Goal: Task Accomplishment & Management: Complete application form

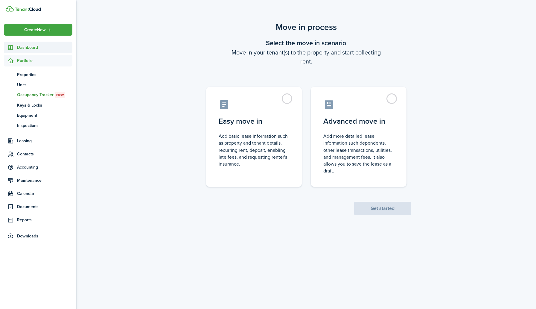
click at [34, 48] on span "Dashboard" at bounding box center [44, 47] width 55 height 6
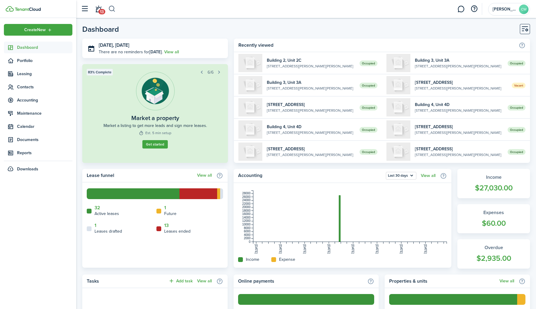
click at [113, 10] on button "button" at bounding box center [111, 9] width 7 height 10
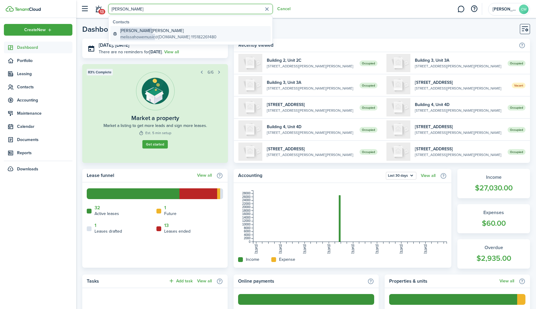
type input "[PERSON_NAME]"
click at [179, 34] on global-search-item-description "melissahowemusic @[DOMAIN_NAME] 115182261480" at bounding box center [168, 37] width 96 height 6
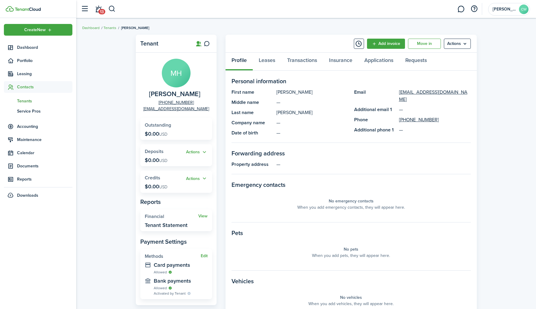
click at [205, 29] on breadcrumb "Dashboard Tenants [PERSON_NAME]" at bounding box center [306, 25] width 448 height 14
click at [428, 47] on link "Move in" at bounding box center [424, 44] width 33 height 10
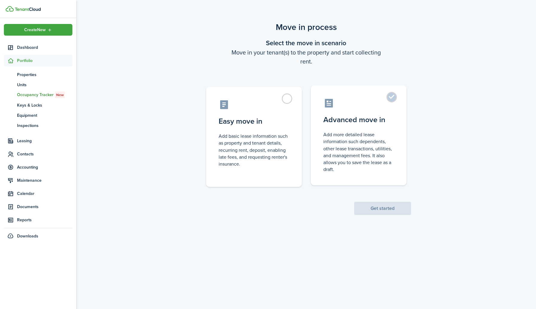
click at [353, 138] on control-radio-card-description "Add more detailed lease information such dependents, other lease transactions, …" at bounding box center [358, 152] width 71 height 42
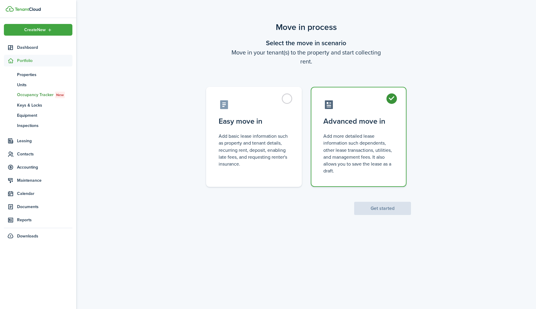
radio input "true"
click at [394, 211] on button "Get started" at bounding box center [382, 208] width 57 height 13
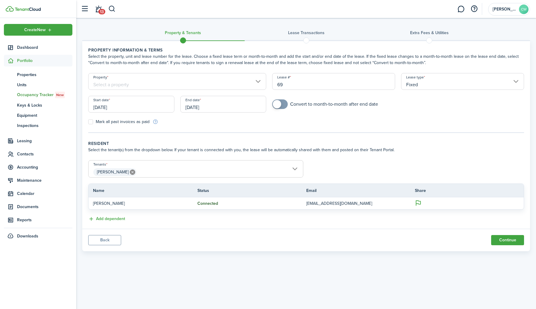
click at [253, 82] on input "Property" at bounding box center [177, 81] width 178 height 17
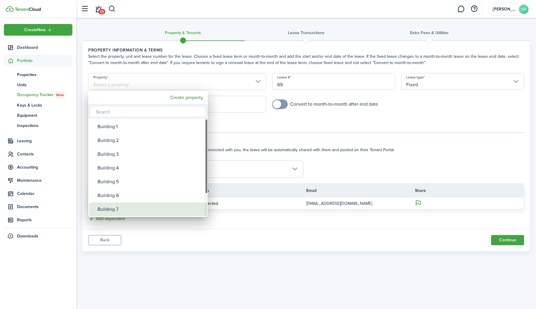
click at [102, 211] on div "Building 7" at bounding box center [151, 209] width 106 height 14
type input "Building 7"
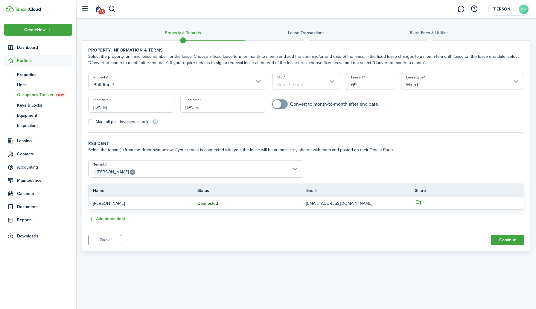
click at [313, 83] on input "Unit" at bounding box center [306, 81] width 68 height 17
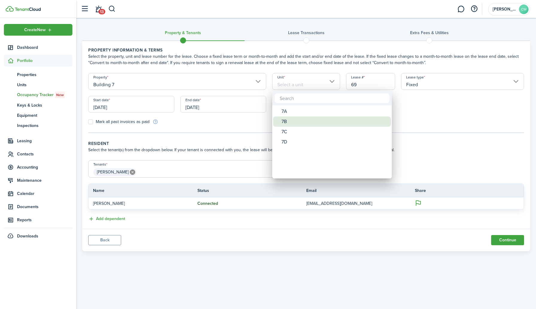
click at [288, 119] on div "7B" at bounding box center [335, 121] width 106 height 10
type input "7B"
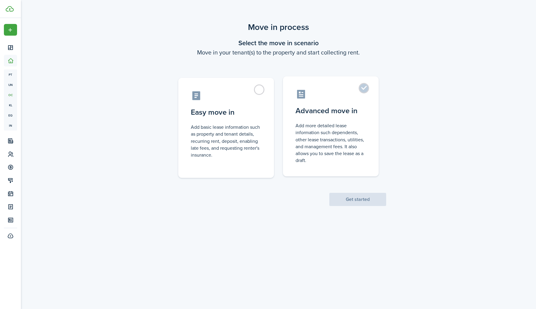
click at [359, 95] on control-radio-card-icon at bounding box center [331, 94] width 71 height 10
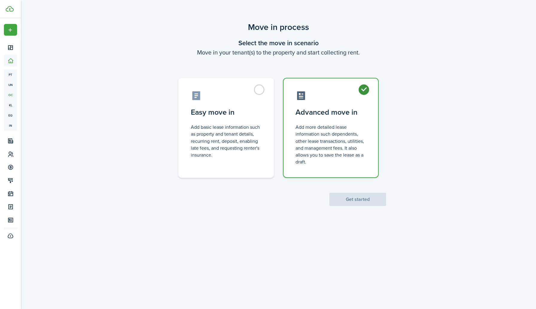
radio input "true"
click at [339, 202] on button "Get started" at bounding box center [357, 199] width 57 height 13
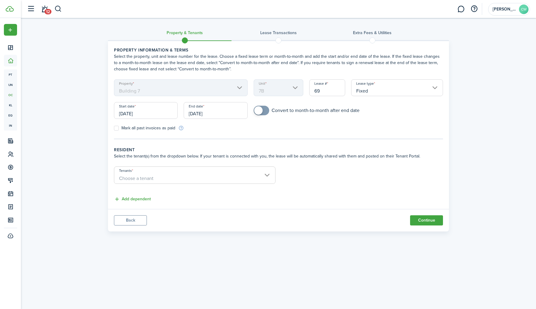
click at [149, 113] on input "[DATE]" at bounding box center [146, 110] width 64 height 17
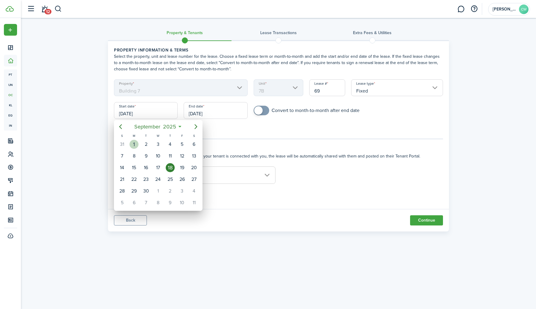
click at [135, 144] on div "1" at bounding box center [134, 144] width 9 height 9
type input "09/01/2025"
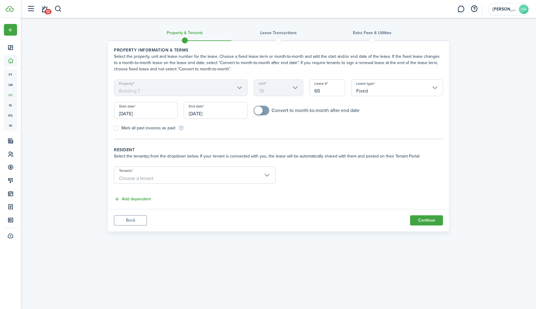
click at [224, 113] on input "[DATE]" at bounding box center [216, 110] width 64 height 17
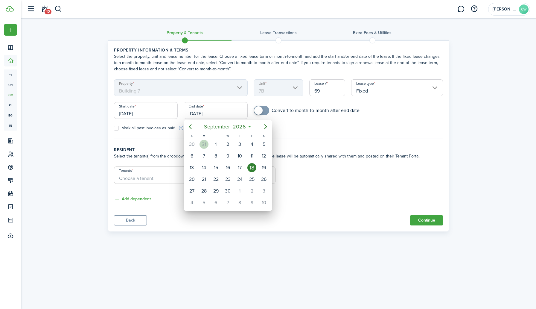
click at [208, 146] on div "31" at bounding box center [204, 144] width 9 height 9
type input "08/31/2026"
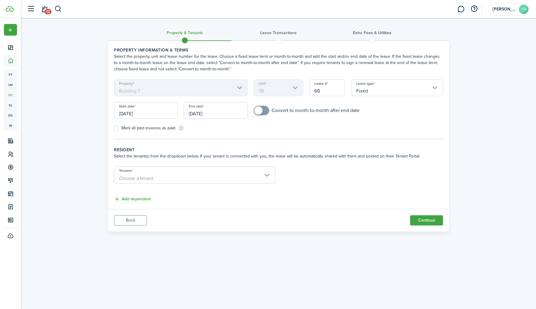
click at [255, 182] on span "Choose a tenant" at bounding box center [194, 178] width 161 height 10
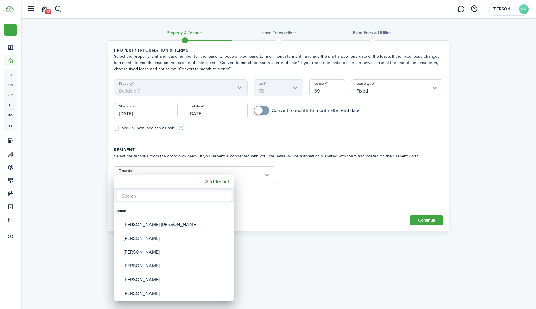
click at [256, 174] on div at bounding box center [268, 154] width 632 height 405
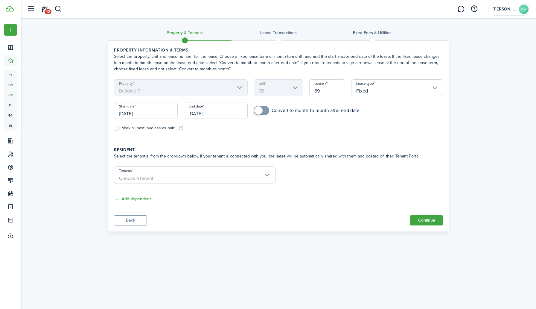
click at [256, 174] on span "Choose a tenant" at bounding box center [194, 178] width 161 height 10
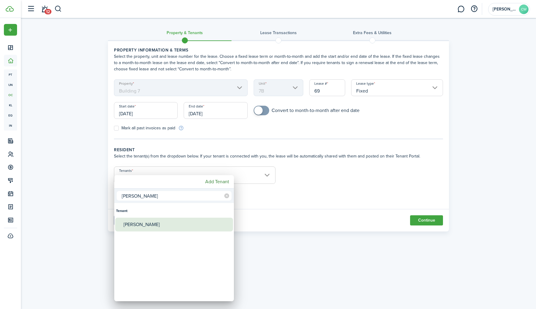
type input "[PERSON_NAME]"
click at [147, 221] on div "[PERSON_NAME]" at bounding box center [177, 225] width 106 height 14
type input "[PERSON_NAME]"
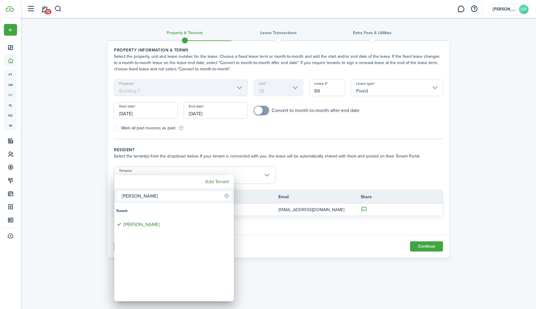
click at [437, 247] on div at bounding box center [268, 154] width 632 height 405
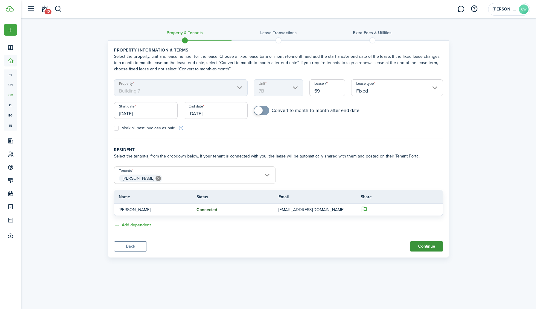
click at [425, 246] on button "Continue" at bounding box center [426, 246] width 33 height 10
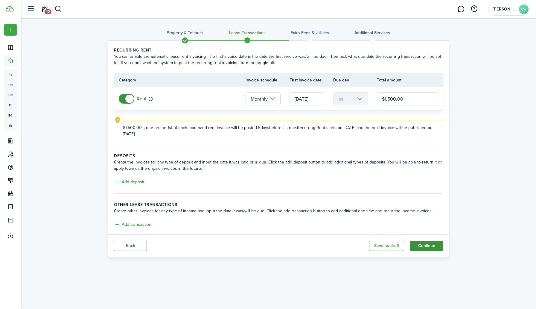
click at [427, 244] on button "Continue" at bounding box center [426, 246] width 33 height 10
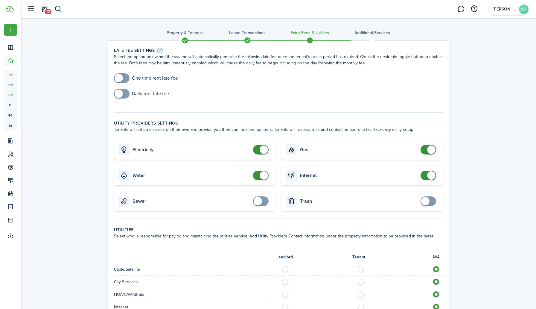
checkbox input "false"
click at [263, 177] on span at bounding box center [264, 175] width 8 height 8
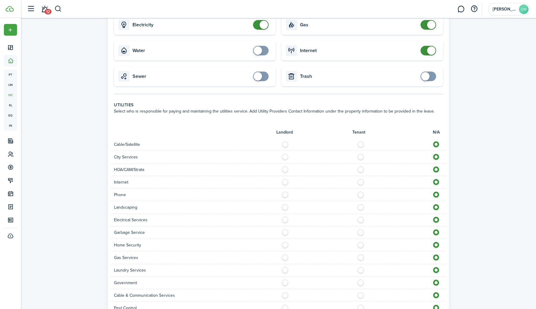
scroll to position [126, 0]
click at [393, 194] on div at bounding box center [363, 194] width 168 height 6
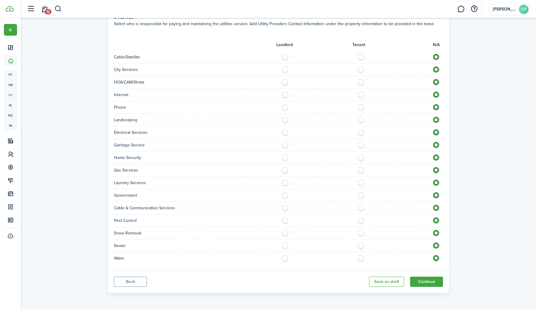
scroll to position [212, 0]
click at [421, 278] on button "Continue" at bounding box center [426, 281] width 33 height 10
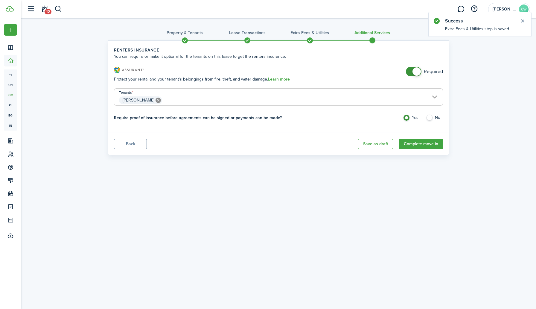
checkbox input "false"
click at [417, 72] on span at bounding box center [417, 71] width 8 height 8
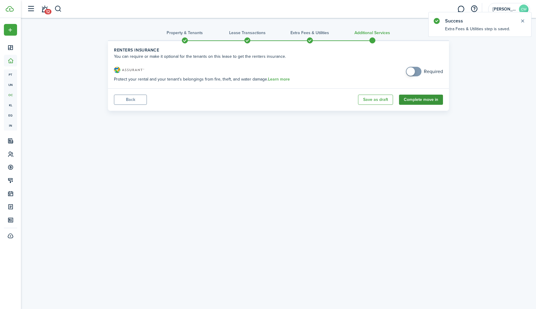
click at [416, 101] on button "Complete move in" at bounding box center [421, 100] width 44 height 10
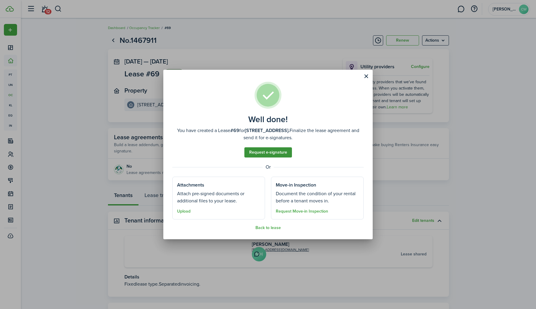
click at [267, 153] on link "Request e-signature" at bounding box center [268, 152] width 48 height 10
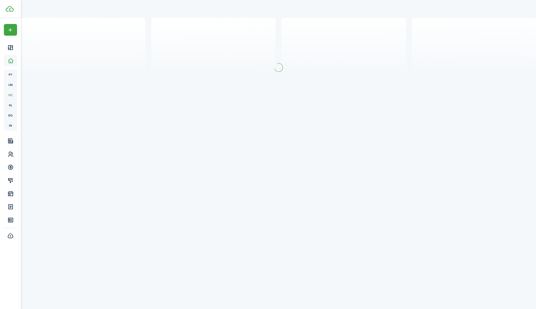
click at [267, 128] on assembled-view "Well done! You have created a Lease #69 for Building 7, Unit 7B. Finalize the l…" at bounding box center [268, 54] width 192 height 148
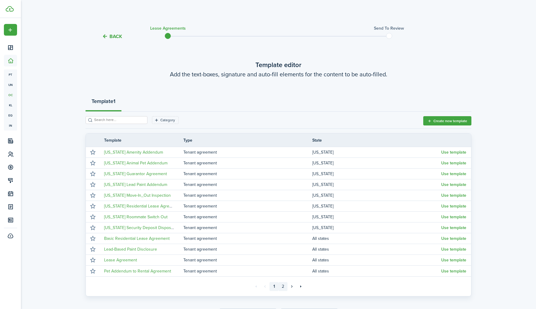
click at [283, 286] on link "2" at bounding box center [283, 286] width 9 height 9
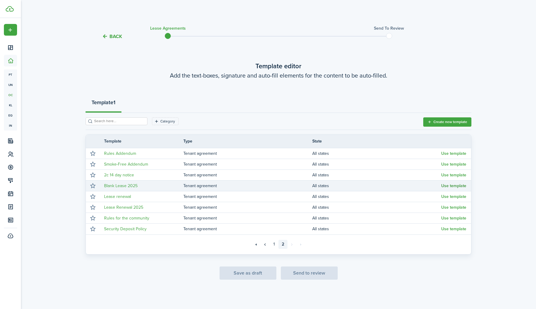
click at [451, 185] on button "Use template" at bounding box center [453, 185] width 25 height 5
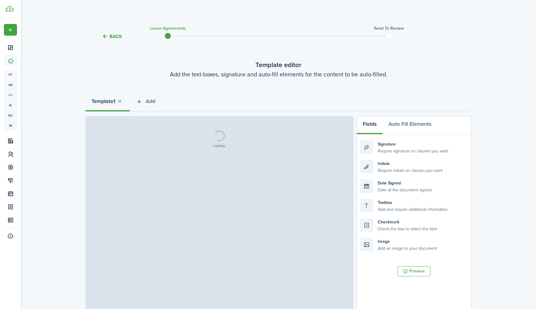
select select "fit"
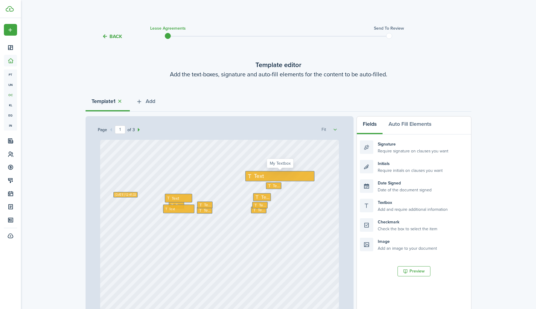
click at [265, 176] on div "Text" at bounding box center [279, 176] width 69 height 10
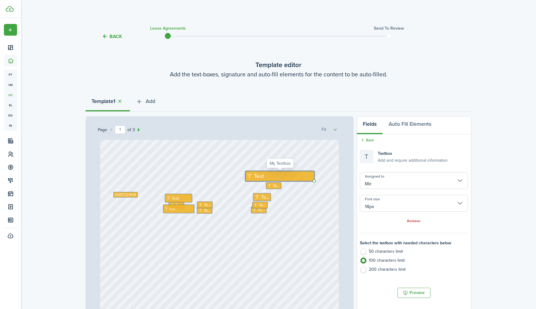
click at [265, 176] on div "Text" at bounding box center [279, 176] width 69 height 10
type textarea "Mellissa Howe"
click at [279, 187] on span "Text" at bounding box center [276, 186] width 7 height 6
type input "10px"
radio input "true"
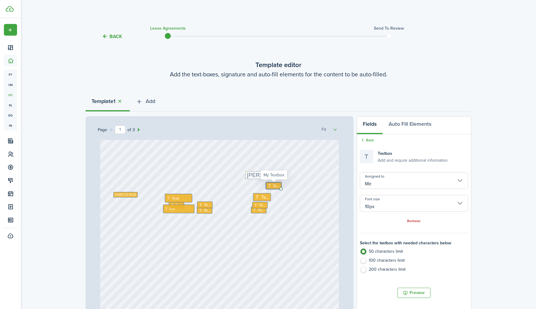
click at [279, 187] on span "Text" at bounding box center [276, 186] width 7 height 6
type textarea "7B"
click at [266, 196] on span "Text" at bounding box center [265, 196] width 8 height 7
type input "12px"
click at [266, 196] on span "Text" at bounding box center [265, 196] width 8 height 7
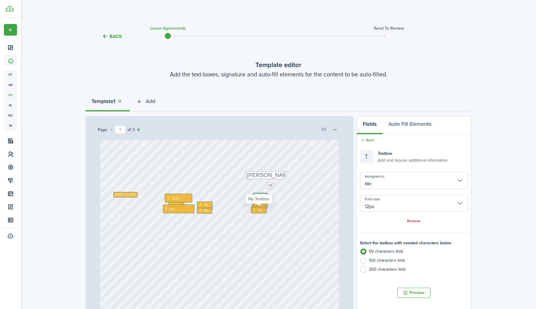
type textarea "1800"
click at [263, 206] on div "Text" at bounding box center [259, 209] width 16 height 7
type input "10px"
click at [263, 206] on div "Text" at bounding box center [259, 209] width 16 height 7
click at [258, 206] on textarea "1500" at bounding box center [257, 209] width 12 height 6
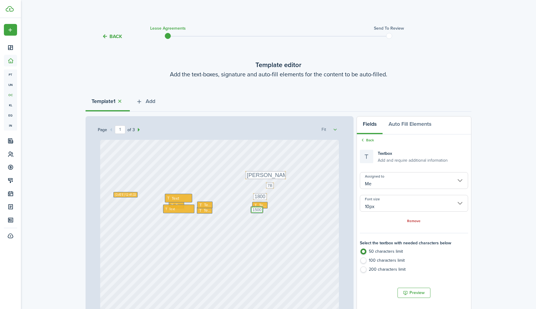
click at [258, 206] on textarea "1500" at bounding box center [257, 209] width 12 height 6
type textarea "1500"
click at [263, 198] on textarea "1800" at bounding box center [260, 196] width 14 height 7
type input "12px"
click at [263, 198] on textarea "1800" at bounding box center [260, 196] width 14 height 7
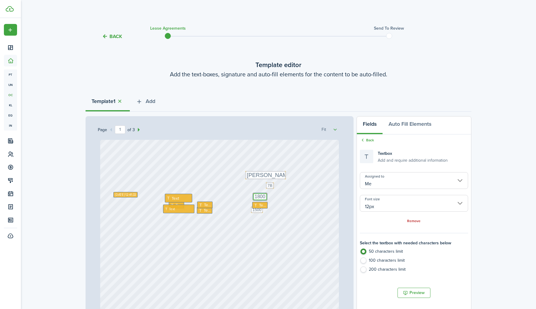
click at [263, 198] on textarea "1800" at bounding box center [260, 196] width 14 height 7
type textarea "18000"
click at [256, 207] on div "Text" at bounding box center [260, 205] width 16 height 7
type input "10px"
click at [256, 207] on div "Text" at bounding box center [260, 205] width 16 height 7
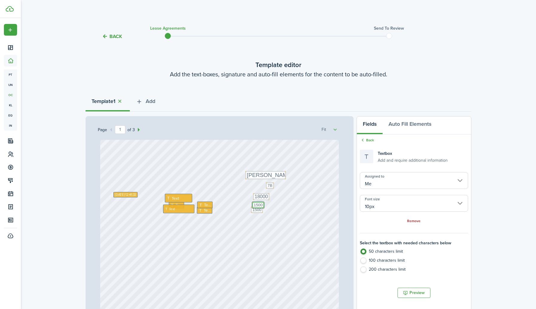
type textarea "1500"
click at [229, 247] on div "Text Text 7B Text 1500 Text 1500 Text Sep 18, 2025 12:41:33 Text Text Text Mell…" at bounding box center [219, 297] width 239 height 315
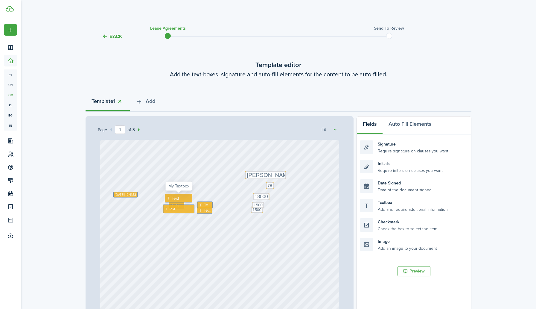
click at [172, 197] on span "Text" at bounding box center [175, 198] width 7 height 6
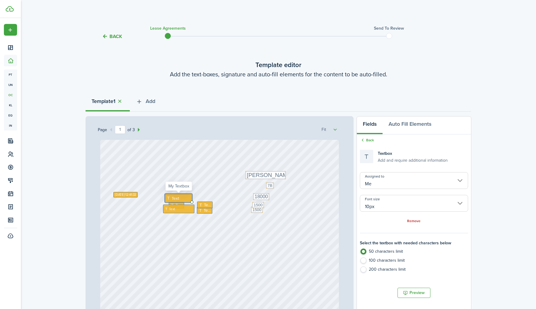
click at [172, 197] on span "Text" at bounding box center [175, 198] width 7 height 6
type textarea "o"
type textarea "One year"
click at [184, 207] on div "Text" at bounding box center [179, 208] width 32 height 9
click at [183, 203] on div "Text" at bounding box center [177, 205] width 16 height 7
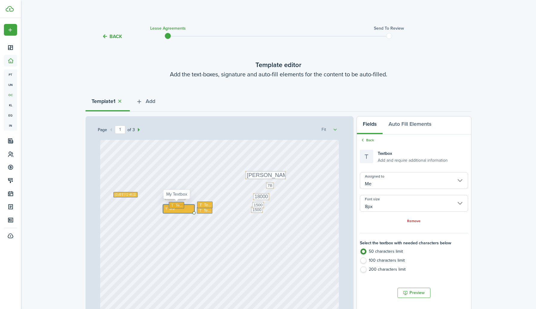
type input "10px"
click at [183, 203] on div "Text" at bounding box center [177, 205] width 16 height 7
type textarea "September 1"
click at [205, 207] on span "Text" at bounding box center [206, 210] width 7 height 6
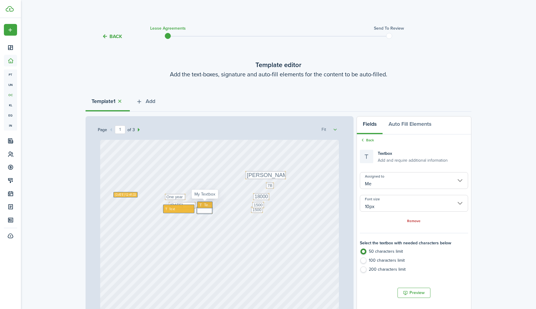
click at [205, 206] on span "Text" at bounding box center [207, 205] width 7 height 6
type textarea "25"
click at [186, 211] on div "Text" at bounding box center [179, 208] width 32 height 9
type input "8px"
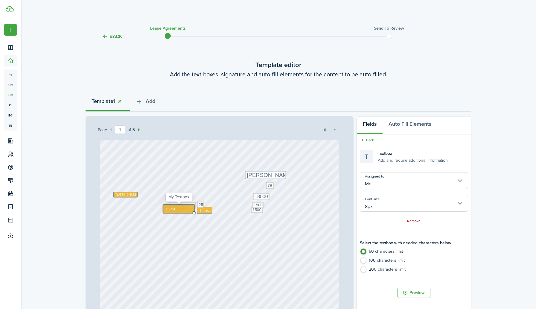
click at [186, 211] on div "Text" at bounding box center [179, 208] width 32 height 9
type textarea "O"
drag, startPoint x: 165, startPoint y: 206, endPoint x: 165, endPoint y: 210, distance: 3.6
click at [165, 210] on icon at bounding box center [167, 210] width 4 height 3
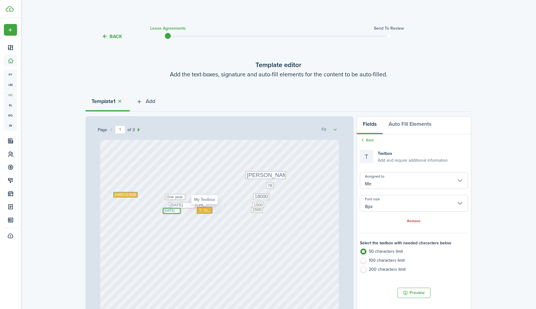
type textarea "August 31"
click at [205, 211] on span "Text" at bounding box center [206, 210] width 7 height 6
type input "10px"
click at [205, 211] on span "Text" at bounding box center [206, 210] width 7 height 6
type textarea "26"
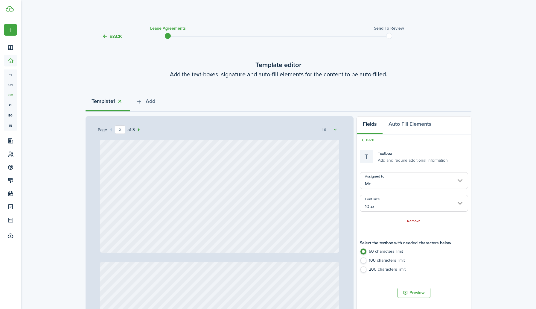
type input "3"
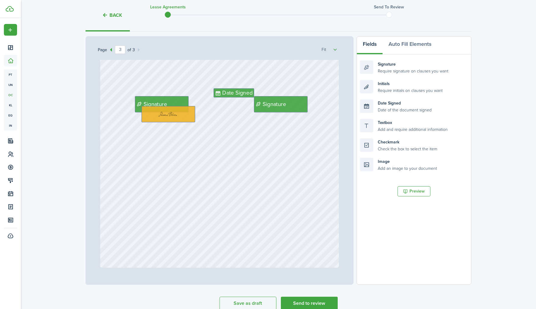
scroll to position [109, 0]
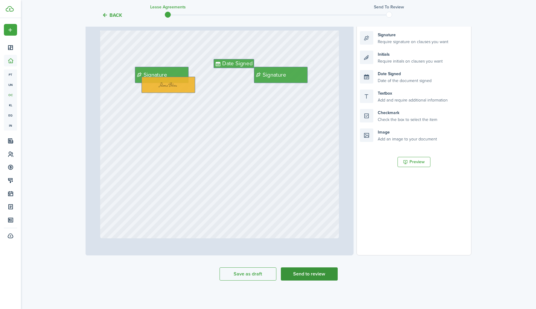
type textarea "26"
click at [306, 280] on tc-wizard-step "Template editor Add the text-boxes, signature and auto-fill elements for the co…" at bounding box center [279, 116] width 386 height 354
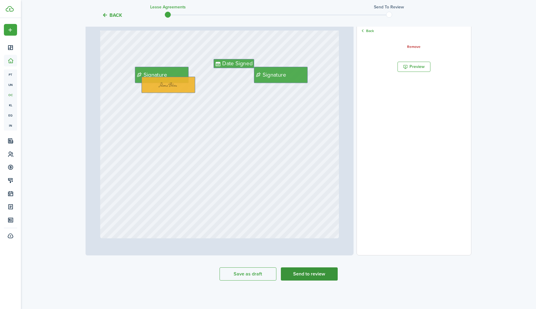
click at [308, 271] on button "Send to review" at bounding box center [309, 273] width 57 height 13
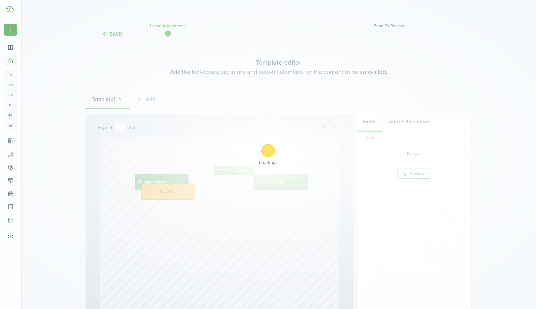
scroll to position [0, 0]
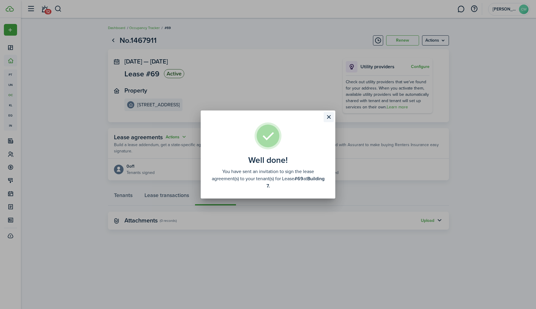
click at [329, 120] on button "Close modal" at bounding box center [329, 117] width 10 height 10
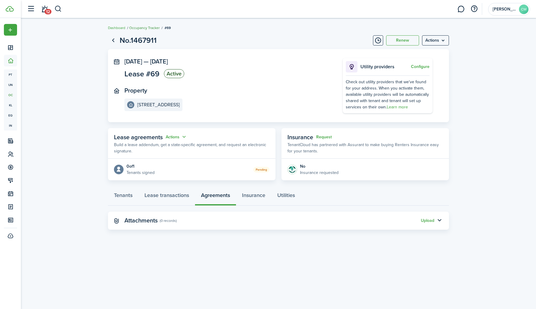
click at [134, 29] on link "Occupancy Tracker" at bounding box center [144, 27] width 31 height 5
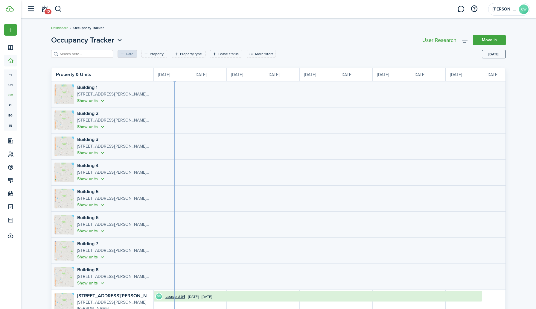
scroll to position [29, 0]
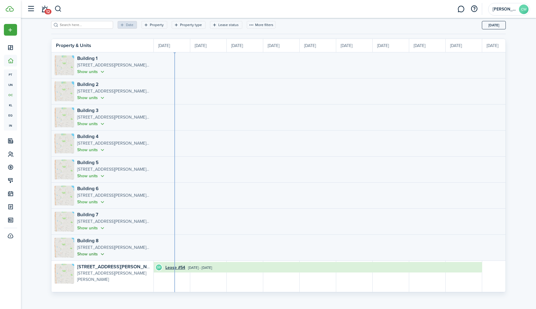
click at [94, 252] on button "Show units" at bounding box center [91, 253] width 28 height 7
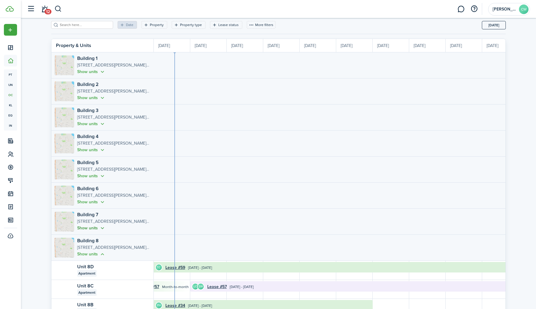
click at [99, 230] on button "Show units" at bounding box center [91, 227] width 28 height 7
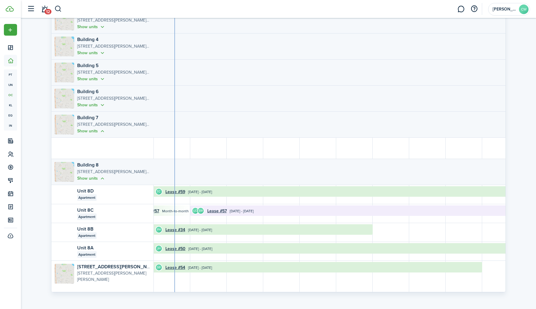
scroll to position [0, 0]
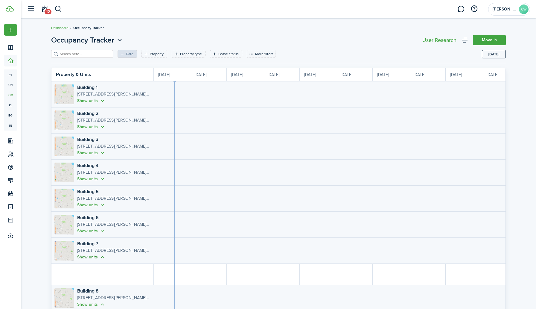
click at [95, 258] on button "Show units" at bounding box center [91, 256] width 28 height 7
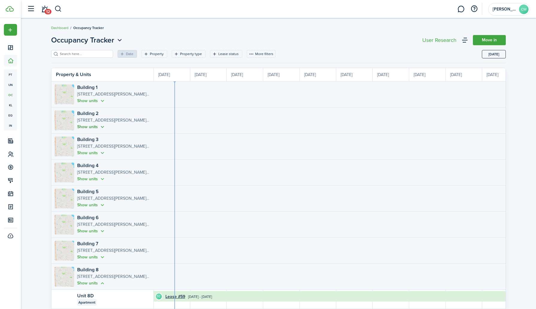
click at [98, 127] on button "Show units" at bounding box center [91, 126] width 28 height 7
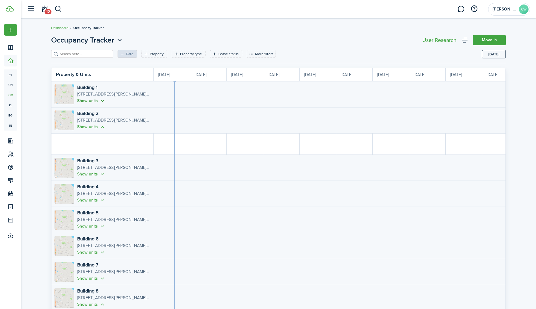
click at [99, 104] on button "Show units" at bounding box center [91, 100] width 28 height 7
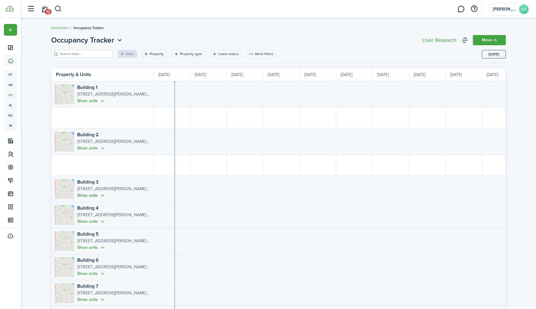
click at [97, 198] on button "Show units" at bounding box center [91, 195] width 28 height 7
